Goal: Information Seeking & Learning: Learn about a topic

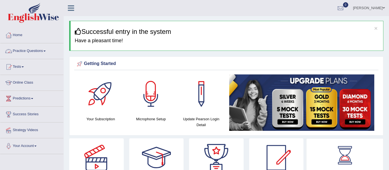
click at [35, 51] on link "Practice Questions" at bounding box center [31, 50] width 63 height 14
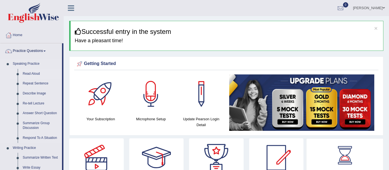
click at [31, 77] on link "Read Aloud" at bounding box center [41, 74] width 42 height 10
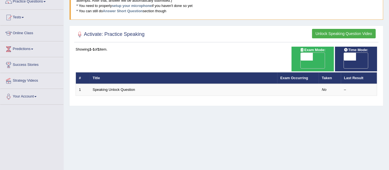
scroll to position [50, 0]
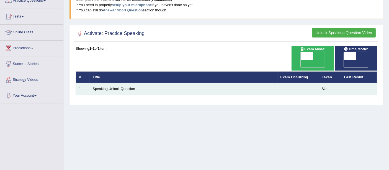
click at [253, 83] on td "Speaking Unlock Question" at bounding box center [184, 89] width 188 height 12
click at [250, 83] on td "Speaking Unlock Question" at bounding box center [184, 89] width 188 height 12
click at [123, 86] on link "Speaking Unlock Question" at bounding box center [114, 88] width 42 height 4
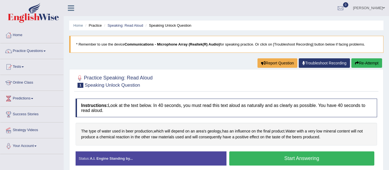
click at [292, 159] on button "Start Answering" at bounding box center [301, 158] width 145 height 14
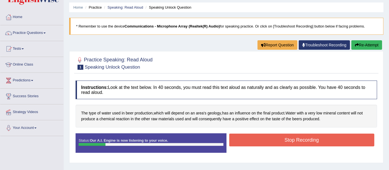
scroll to position [55, 0]
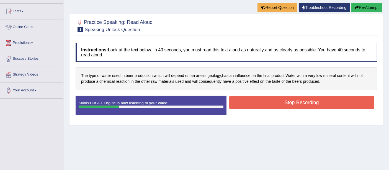
click at [244, 132] on div "Home Practice Speaking: Read Aloud Speaking Unlock Question * Remember to use t…" at bounding box center [227, 83] width 326 height 277
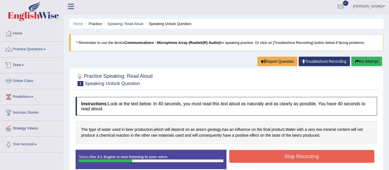
click at [33, 60] on link "Tests" at bounding box center [31, 64] width 63 height 14
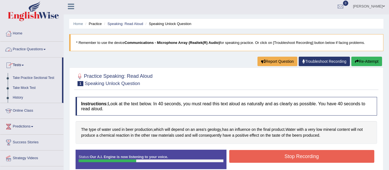
click at [40, 47] on link "Practice Questions" at bounding box center [31, 49] width 63 height 14
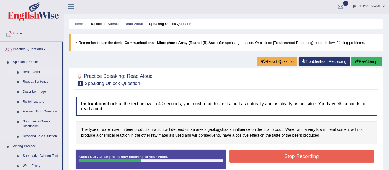
click at [32, 70] on link "Read Aloud" at bounding box center [41, 72] width 42 height 10
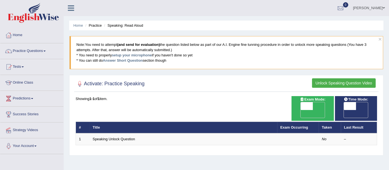
click at [301, 110] on span "OFF" at bounding box center [295, 114] width 12 height 8
checkbox input "true"
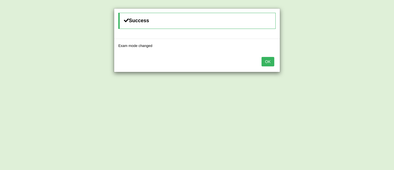
click at [271, 62] on button "OK" at bounding box center [268, 61] width 13 height 9
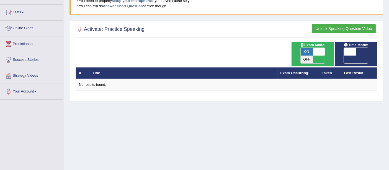
scroll to position [9, 0]
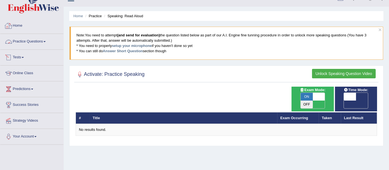
click at [27, 28] on link "Home" at bounding box center [31, 25] width 63 height 14
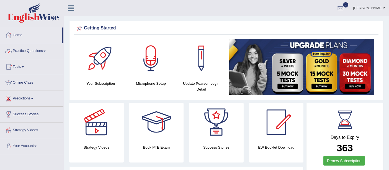
click at [18, 48] on link "Practice Questions" at bounding box center [31, 50] width 63 height 14
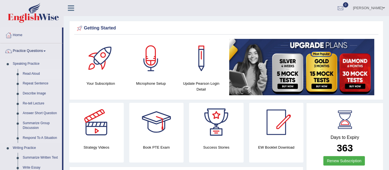
click at [25, 71] on link "Read Aloud" at bounding box center [41, 74] width 42 height 10
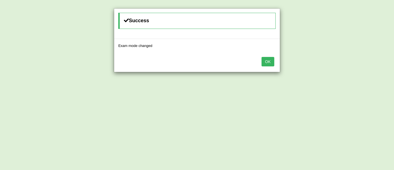
click at [271, 62] on button "OK" at bounding box center [268, 61] width 13 height 9
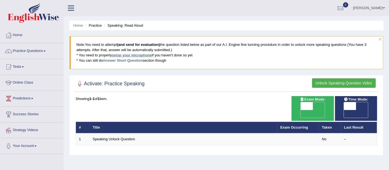
click at [144, 54] on link "setup your microphone" at bounding box center [132, 55] width 40 height 4
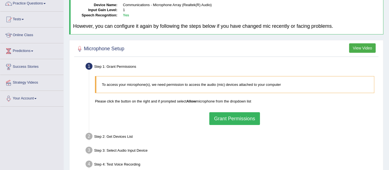
click at [220, 113] on button "Grant Permissions" at bounding box center [234, 118] width 50 height 13
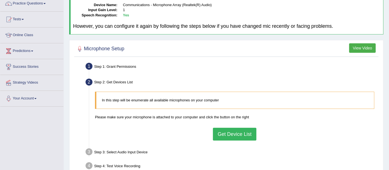
click at [224, 133] on button "Get Device List" at bounding box center [234, 133] width 43 height 13
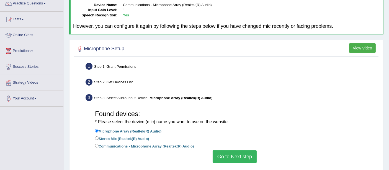
click at [227, 152] on button "Go to Next step" at bounding box center [235, 156] width 44 height 13
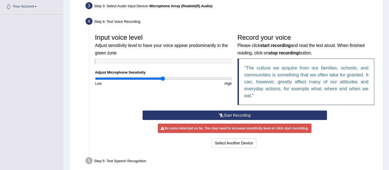
scroll to position [140, 0]
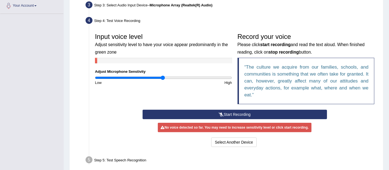
click at [237, 115] on button "Start Recording" at bounding box center [235, 113] width 185 height 9
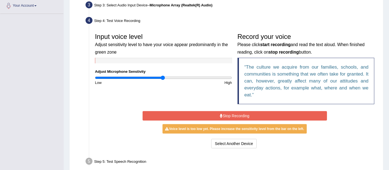
click at [237, 115] on button "Stop Recording" at bounding box center [235, 115] width 185 height 9
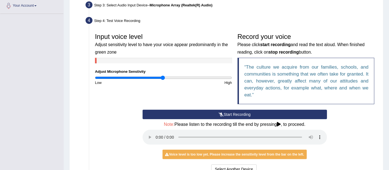
click at [237, 115] on button "Start Recording" at bounding box center [235, 113] width 185 height 9
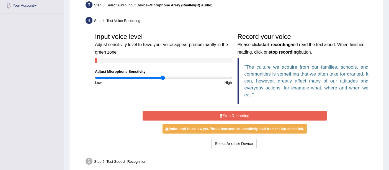
click at [237, 115] on button "Stop Recording" at bounding box center [235, 115] width 185 height 9
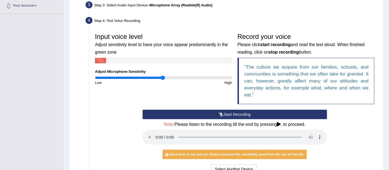
click at [237, 115] on button "Start Recording" at bounding box center [235, 113] width 185 height 9
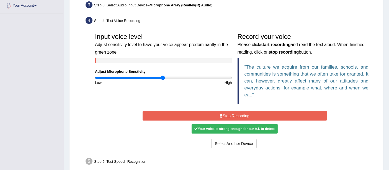
click at [237, 115] on button "Stop Recording" at bounding box center [235, 115] width 185 height 9
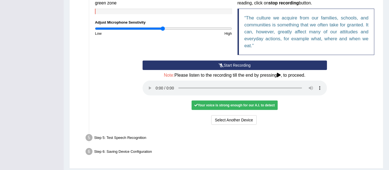
scroll to position [204, 0]
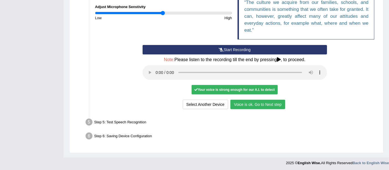
click at [256, 103] on button "Voice is ok. Go to Next step" at bounding box center [258, 103] width 55 height 9
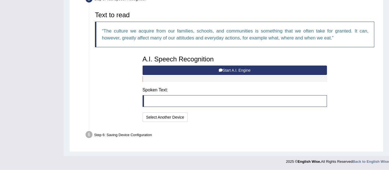
scroll to position [176, 0]
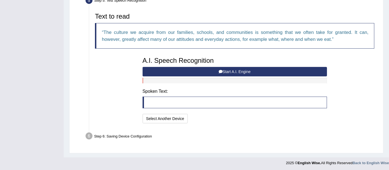
click at [182, 69] on button "Start A.I. Engine" at bounding box center [235, 71] width 185 height 9
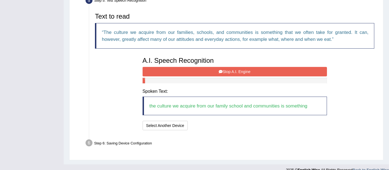
click at [182, 69] on button "Stop A.I. Engine" at bounding box center [235, 71] width 185 height 9
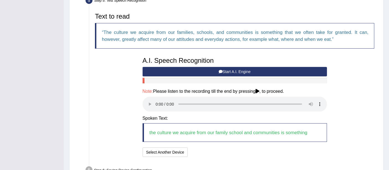
scroll to position [209, 0]
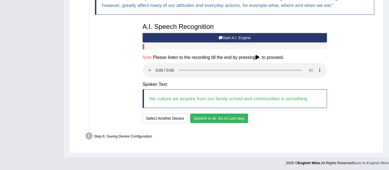
click at [229, 117] on button "Speech is ok. Go to Last step" at bounding box center [219, 117] width 58 height 9
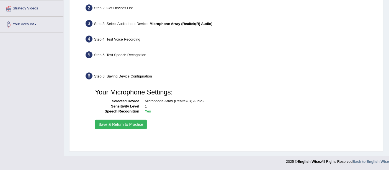
scroll to position [121, 0]
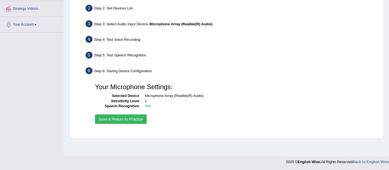
click at [144, 115] on button "Save & Return to Practice" at bounding box center [121, 118] width 52 height 9
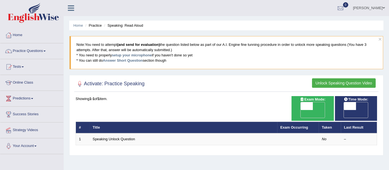
click at [124, 44] on b "(and send for evaluation)" at bounding box center [138, 44] width 43 height 4
click at [216, 53] on blockquote "Note: You need to attempt (and send for evaluation) the question listed below a…" at bounding box center [227, 52] width 314 height 33
click at [134, 58] on link "Answer Short Question" at bounding box center [123, 60] width 40 height 4
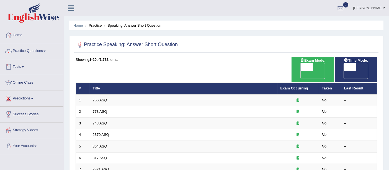
click at [28, 54] on link "Practice Questions" at bounding box center [31, 50] width 63 height 14
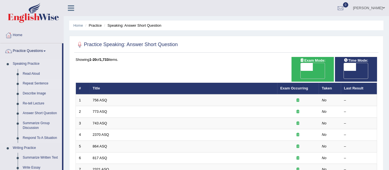
click at [26, 81] on link "Repeat Sentence" at bounding box center [41, 83] width 42 height 10
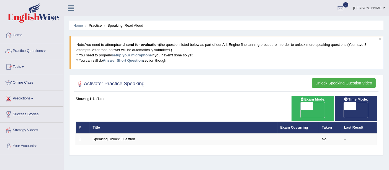
click at [32, 48] on link "Practice Questions" at bounding box center [31, 50] width 63 height 14
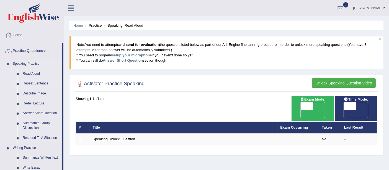
click at [30, 80] on link "Repeat Sentence" at bounding box center [41, 83] width 42 height 10
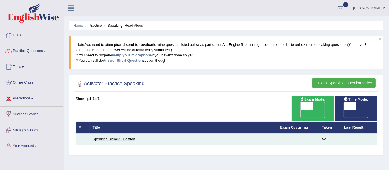
click at [124, 137] on link "Speaking Unlock Question" at bounding box center [114, 139] width 42 height 4
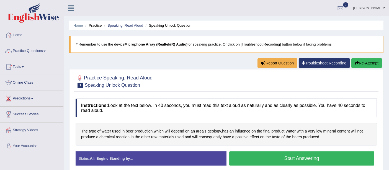
click at [261, 158] on button "Start Answering" at bounding box center [301, 158] width 145 height 14
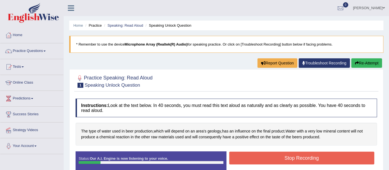
click at [261, 158] on button "Stop Recording" at bounding box center [301, 157] width 145 height 13
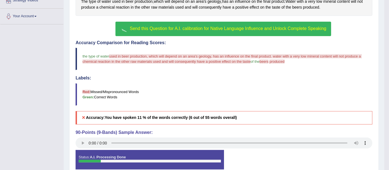
scroll to position [130, 0]
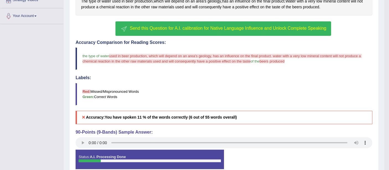
click at [240, 28] on span "Send this Question for A.I. calibration for Native Language Influence and Unloc…" at bounding box center [228, 28] width 197 height 5
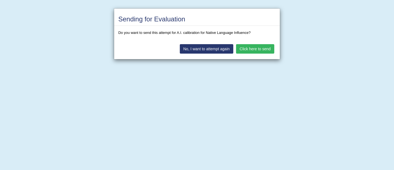
click at [254, 49] on button "Click here to send" at bounding box center [255, 48] width 38 height 9
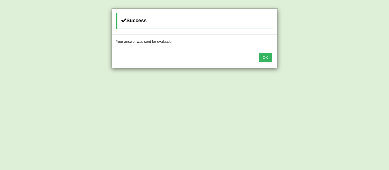
click at [263, 55] on button "OK" at bounding box center [265, 57] width 13 height 9
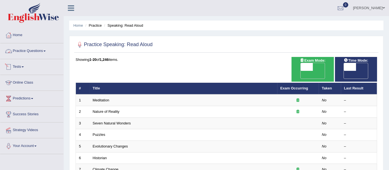
click at [30, 47] on link "Practice Questions" at bounding box center [31, 50] width 63 height 14
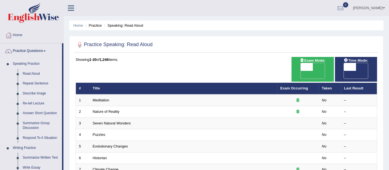
click at [28, 91] on link "Describe Image" at bounding box center [41, 93] width 42 height 10
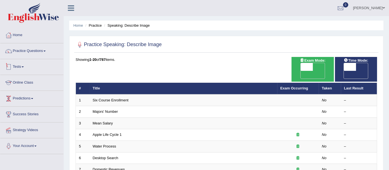
click at [29, 69] on link "Tests" at bounding box center [31, 66] width 63 height 14
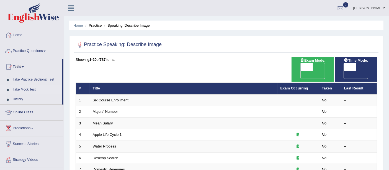
click at [28, 88] on link "Take Mock Test" at bounding box center [36, 89] width 52 height 10
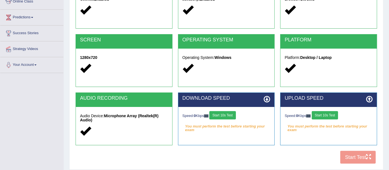
click at [226, 114] on button "Start 10s Test" at bounding box center [222, 115] width 26 height 8
click at [327, 118] on button "Start 10s Test" at bounding box center [325, 115] width 26 height 8
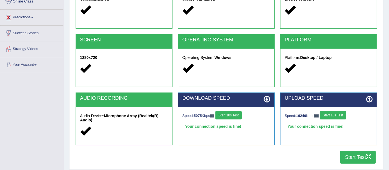
click at [346, 157] on button "Start Test" at bounding box center [357, 156] width 35 height 13
